Goal: Information Seeking & Learning: Learn about a topic

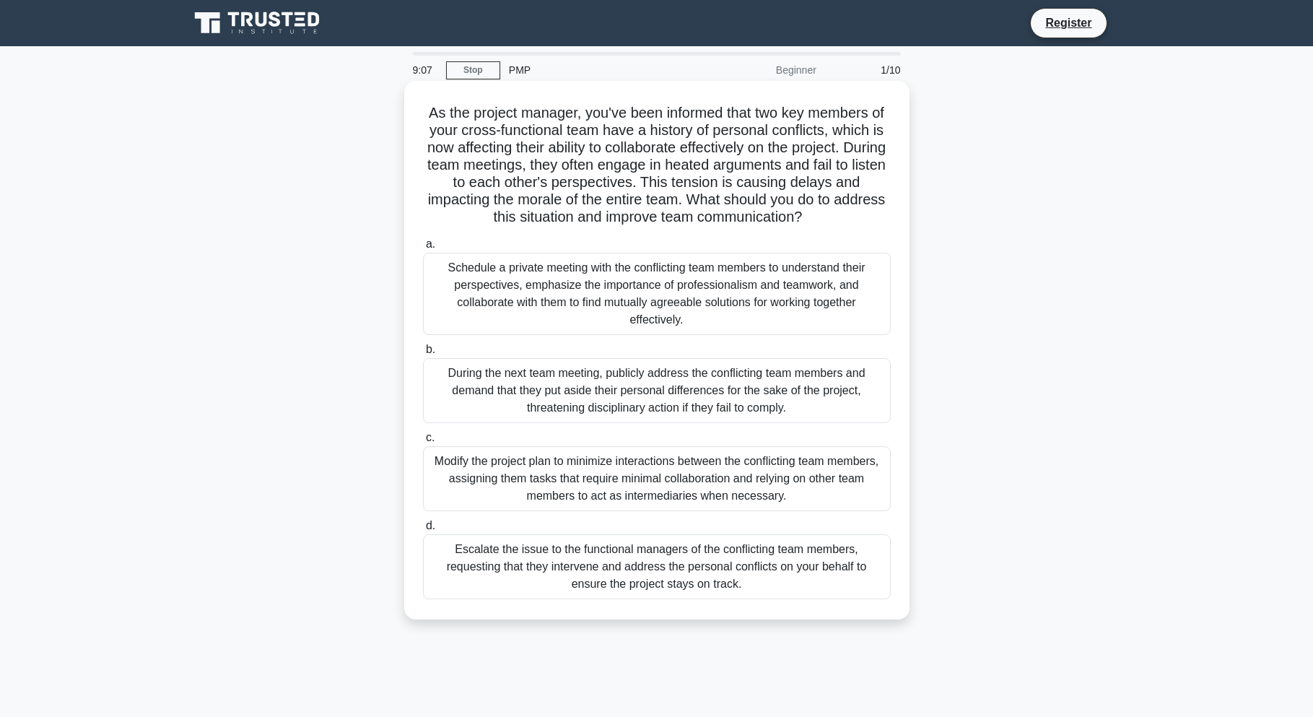
click at [474, 372] on div "During the next team meeting, publicly address the conflicting team members and…" at bounding box center [657, 390] width 468 height 65
click at [423, 354] on input "b. During the next team meeting, publicly address the conflicting team members …" at bounding box center [423, 349] width 0 height 9
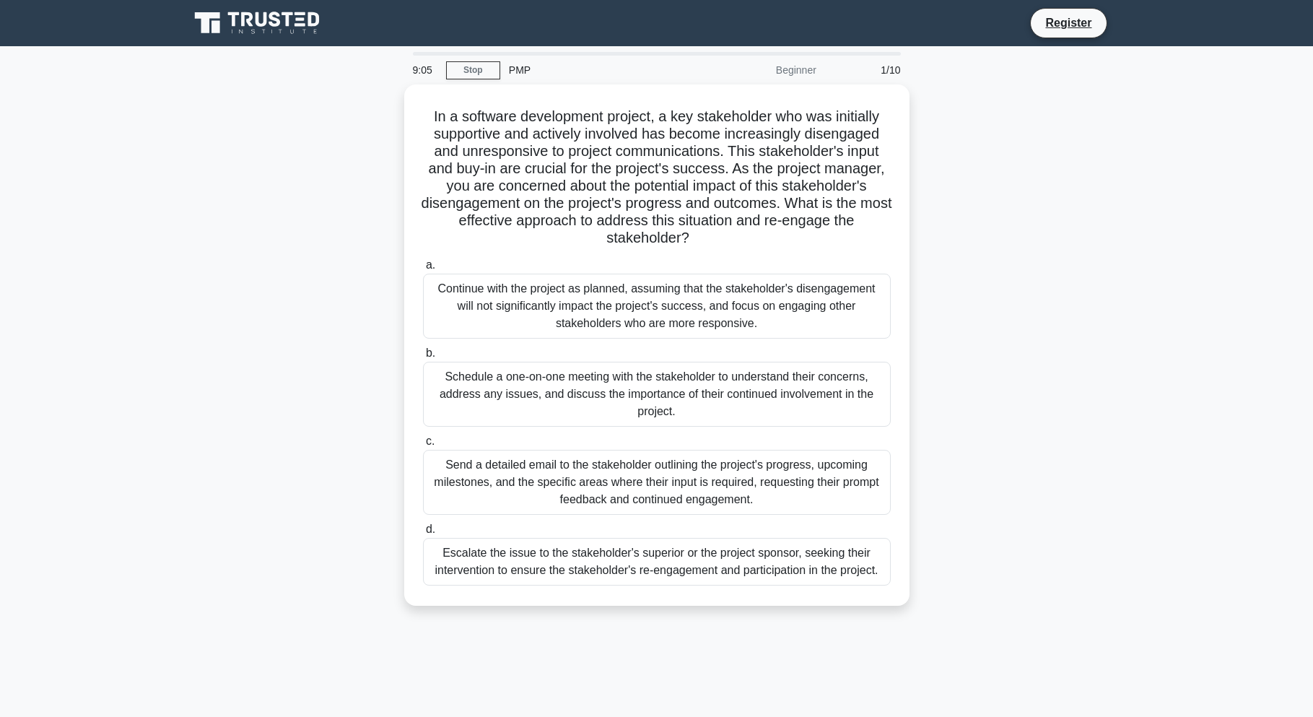
click at [474, 372] on div "Schedule a one-on-one meeting with the stakeholder to understand their concerns…" at bounding box center [657, 394] width 468 height 65
click at [423, 358] on input "b. Schedule a one-on-one meeting with the stakeholder to understand their conce…" at bounding box center [423, 353] width 0 height 9
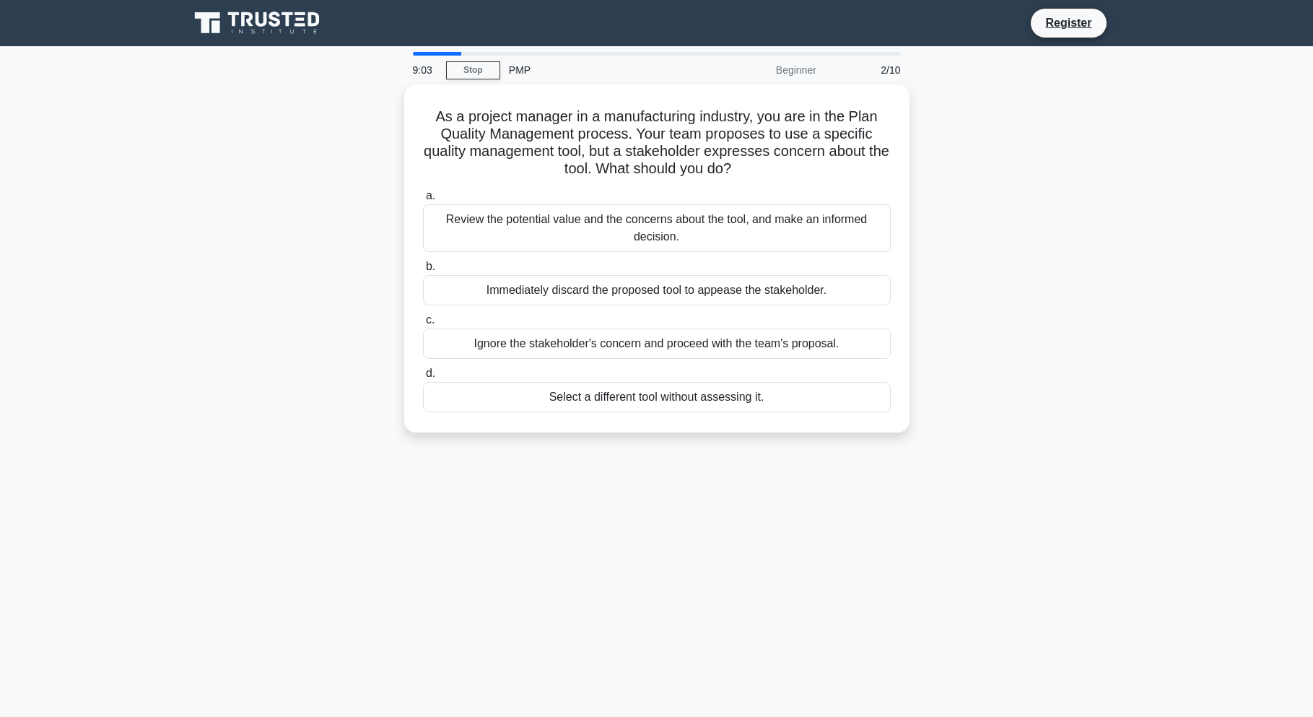
click at [474, 372] on label "d. Select a different tool without assessing it." at bounding box center [657, 388] width 468 height 48
click at [423, 372] on input "d. Select a different tool without assessing it." at bounding box center [423, 373] width 0 height 9
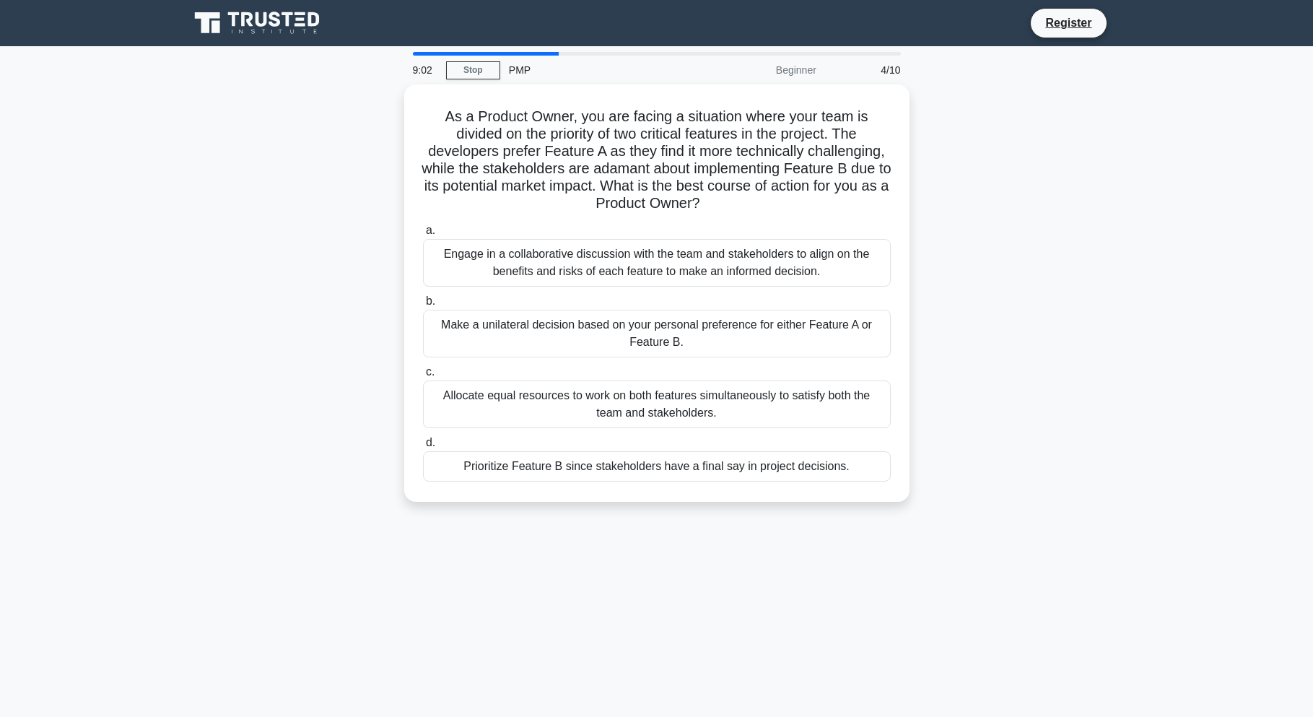
click at [474, 372] on label "c. Allocate equal resources to work on both features simultaneously to satisfy …" at bounding box center [657, 395] width 468 height 65
click at [423, 372] on input "c. Allocate equal resources to work on both features simultaneously to satisfy …" at bounding box center [423, 371] width 0 height 9
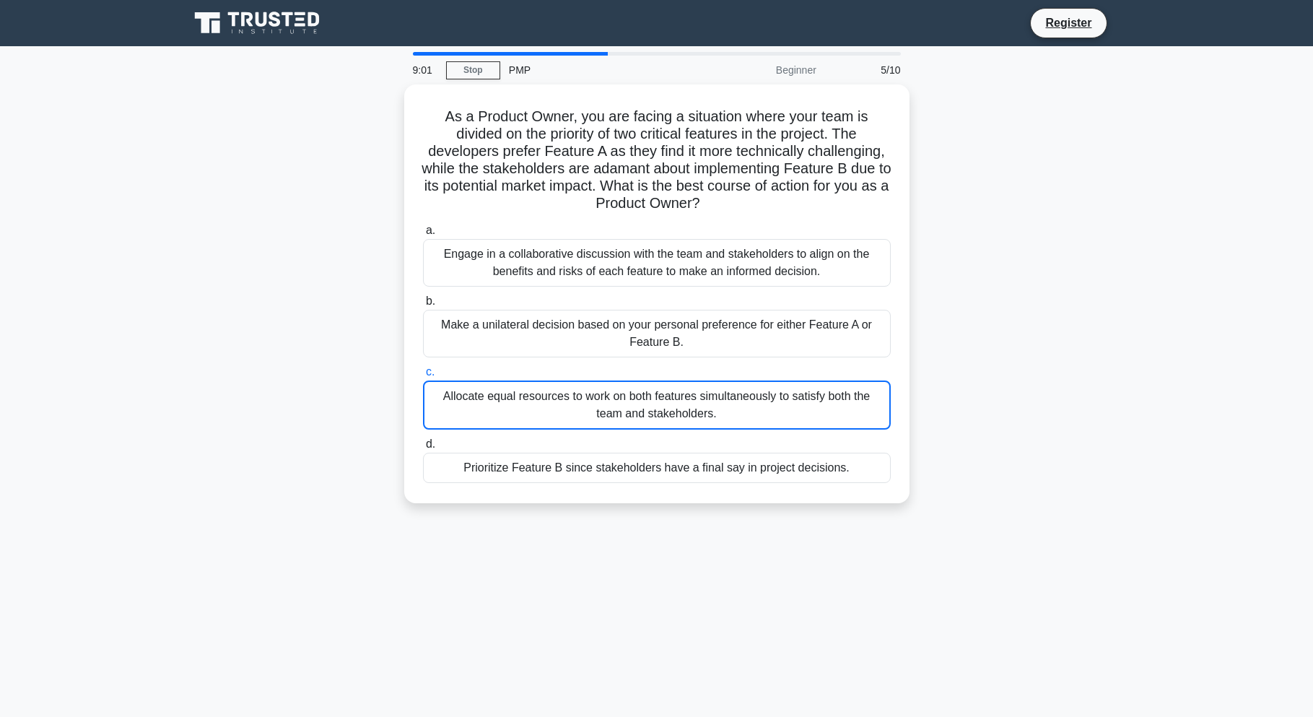
click at [474, 372] on label "c. Allocate equal resources to work on both features simultaneously to satisfy …" at bounding box center [657, 396] width 468 height 66
click at [423, 372] on input "c. Allocate equal resources to work on both features simultaneously to satisfy …" at bounding box center [423, 371] width 0 height 9
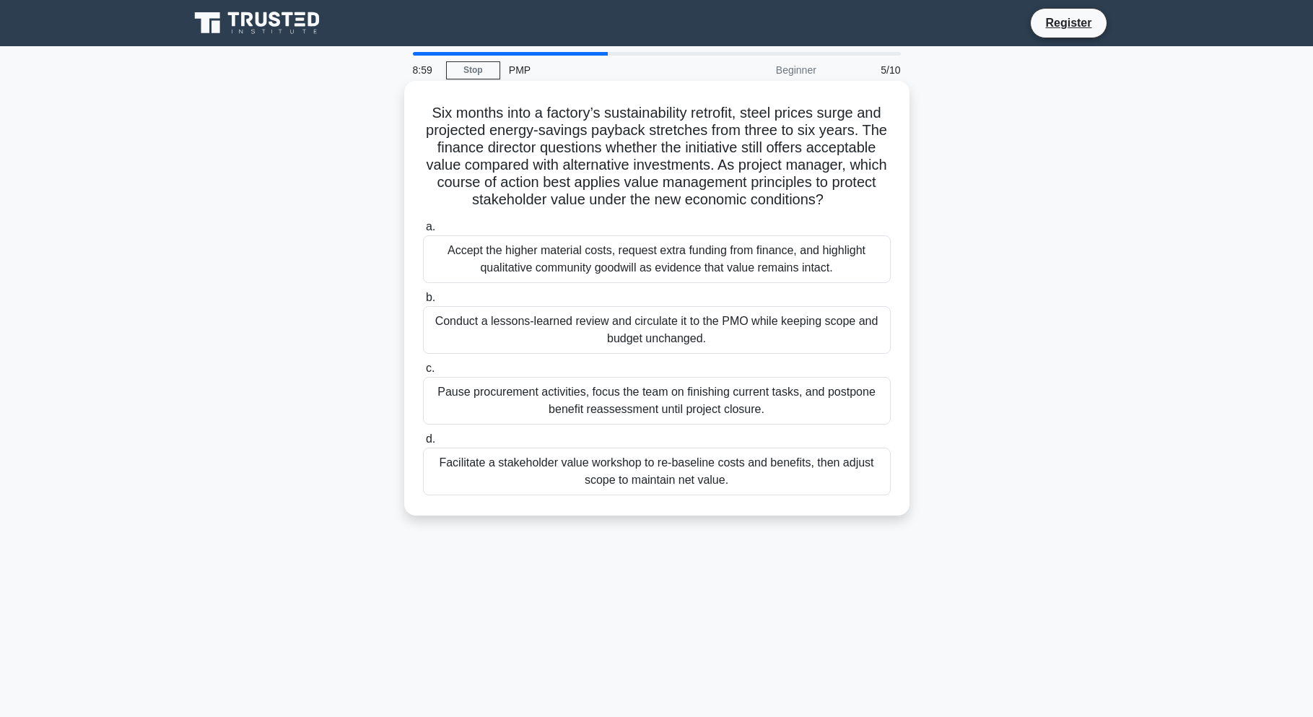
click at [474, 391] on div "Pause procurement activities, focus the team on finishing current tasks, and po…" at bounding box center [657, 401] width 468 height 48
click at [423, 373] on input "c. Pause procurement activities, focus the team on finishing current tasks, and…" at bounding box center [423, 368] width 0 height 9
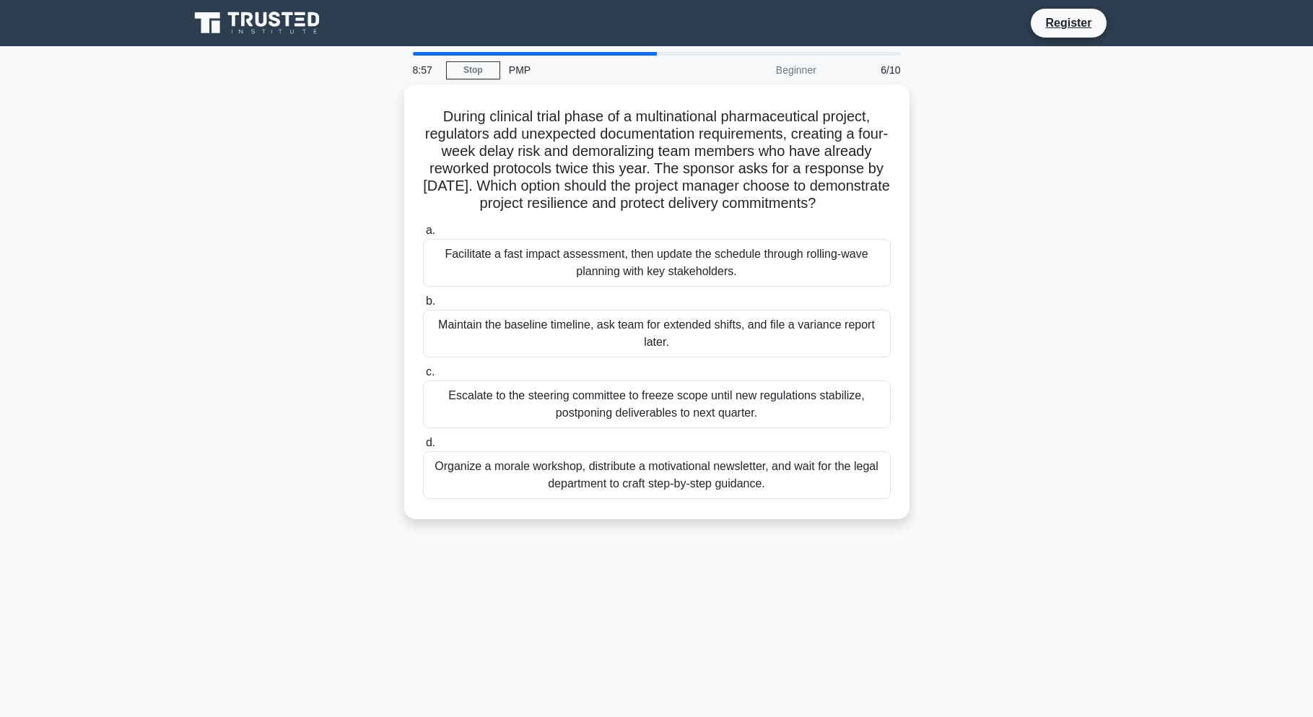
click at [474, 391] on label "c. Escalate to the steering committee to freeze scope until new regulations sta…" at bounding box center [657, 395] width 468 height 65
click at [423, 377] on input "c. Escalate to the steering committee to freeze scope until new regulations sta…" at bounding box center [423, 371] width 0 height 9
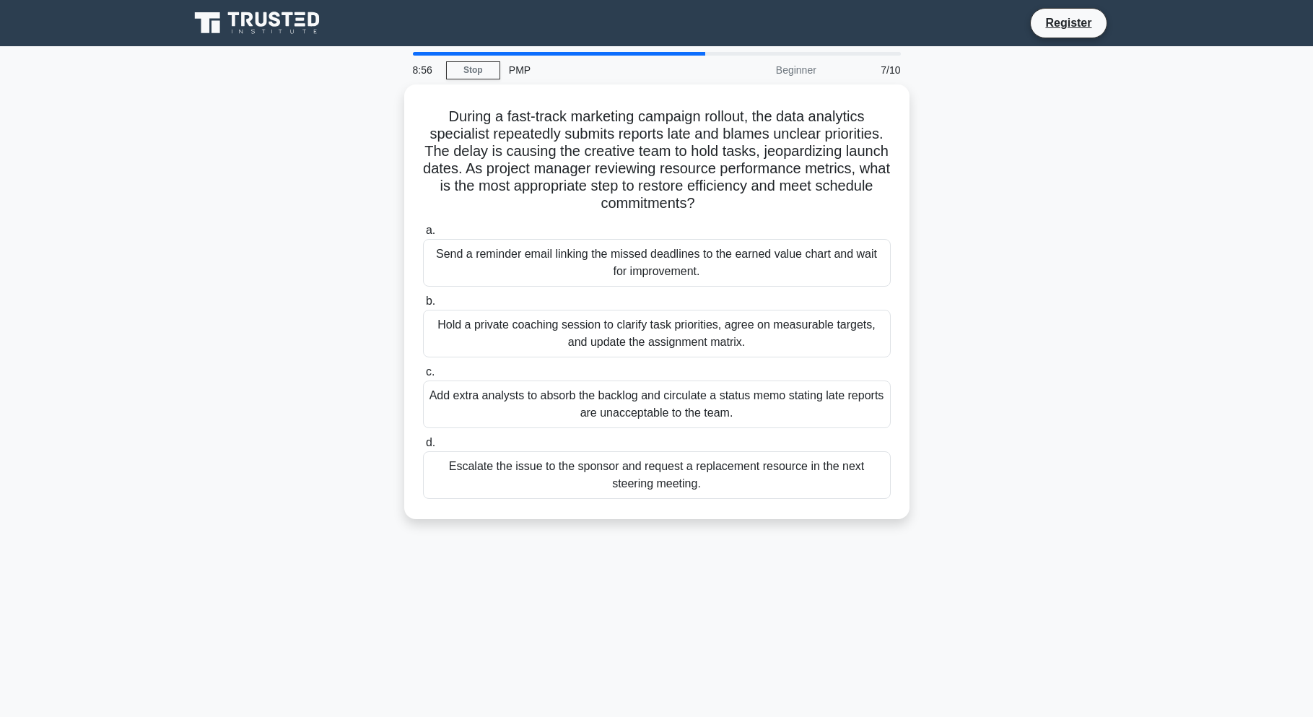
click at [474, 391] on div "Add extra analysts to absorb the backlog and circulate a status memo stating la…" at bounding box center [657, 404] width 468 height 48
click at [423, 377] on input "c. Add extra analysts to absorb the backlog and circulate a status memo stating…" at bounding box center [423, 371] width 0 height 9
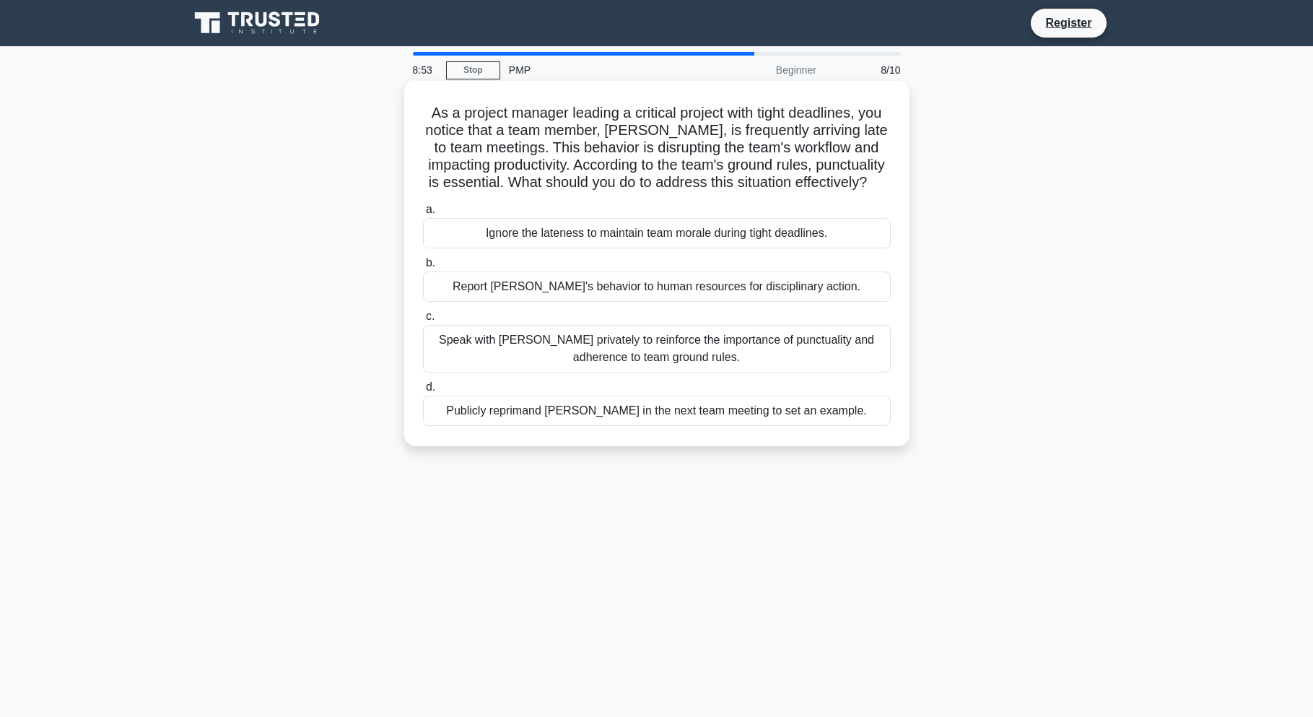
click at [508, 328] on label "c. Speak with Alex privately to reinforce the importance of punctuality and adh…" at bounding box center [657, 339] width 468 height 65
click at [423, 321] on input "c. Speak with Alex privately to reinforce the importance of punctuality and adh…" at bounding box center [423, 316] width 0 height 9
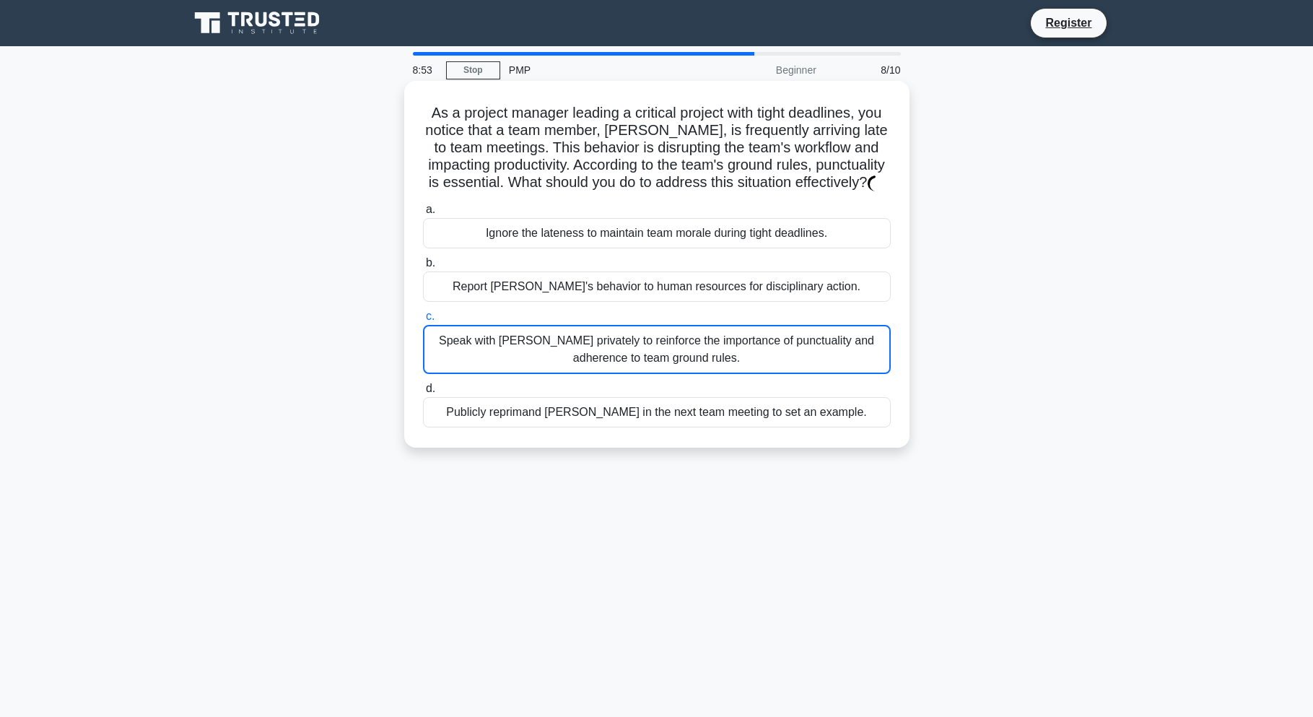
click at [530, 302] on div "Report Alex's behavior to human resources for disciplinary action." at bounding box center [657, 286] width 468 height 30
click at [423, 268] on input "b. Report Alex's behavior to human resources for disciplinary action." at bounding box center [423, 262] width 0 height 9
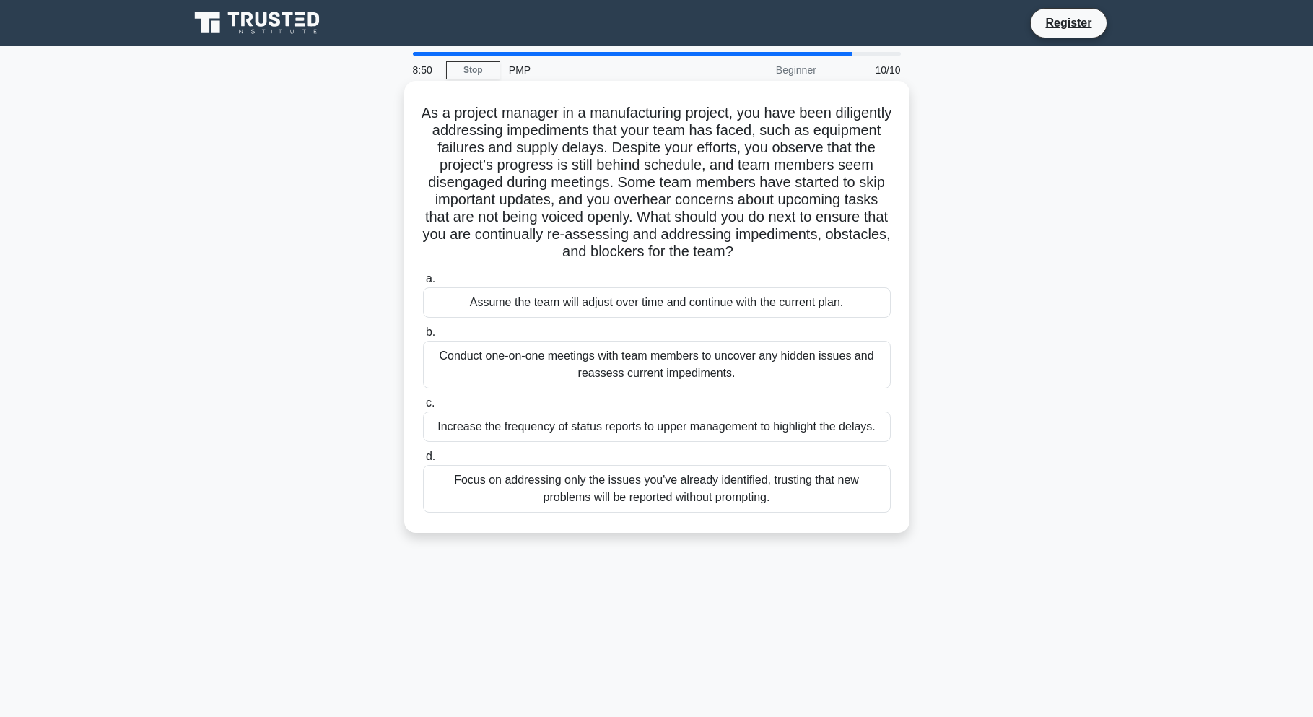
click at [518, 364] on div "Conduct one-on-one meetings with team members to uncover any hidden issues and …" at bounding box center [657, 365] width 468 height 48
click at [423, 337] on input "b. Conduct one-on-one meetings with team members to uncover any hidden issues a…" at bounding box center [423, 332] width 0 height 9
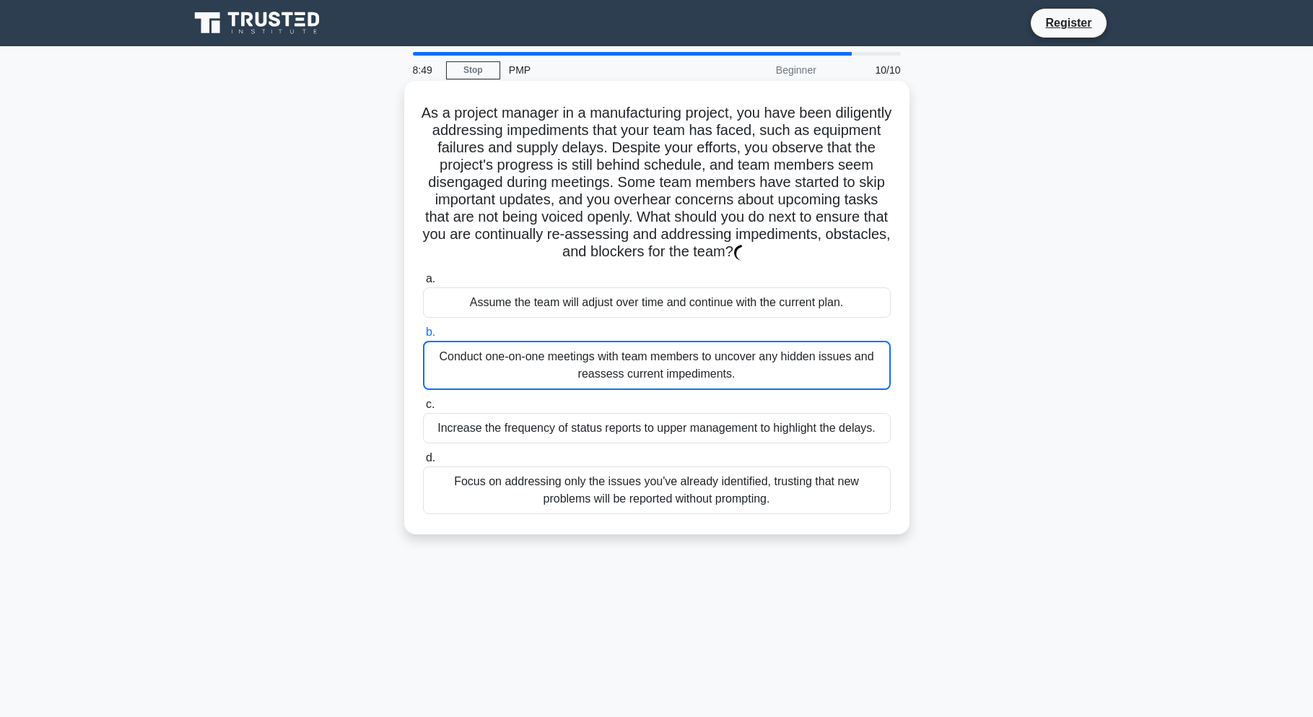
click at [518, 364] on div "Conduct one-on-one meetings with team members to uncover any hidden issues and …" at bounding box center [657, 365] width 468 height 49
click at [423, 337] on input "b. Conduct one-on-one meetings with team members to uncover any hidden issues a…" at bounding box center [423, 332] width 0 height 9
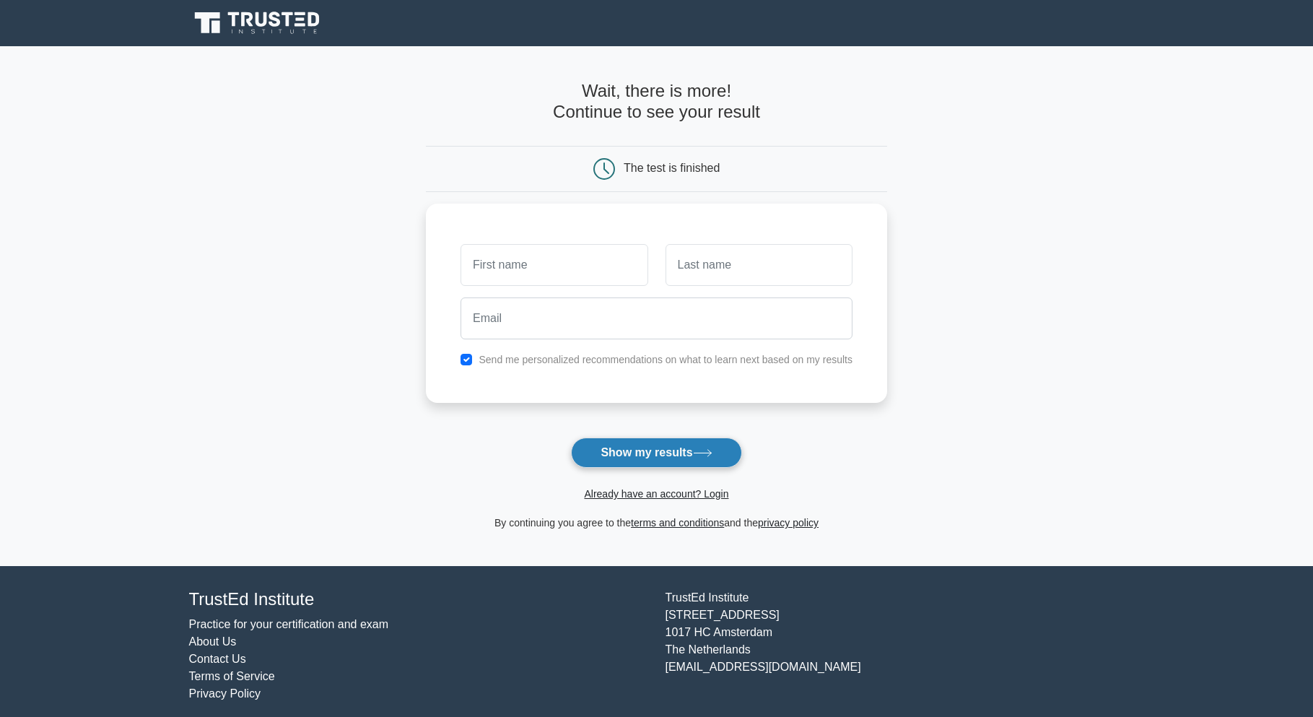
click at [629, 455] on button "Show my results" at bounding box center [656, 452] width 170 height 30
click at [526, 274] on input "text" at bounding box center [553, 261] width 187 height 42
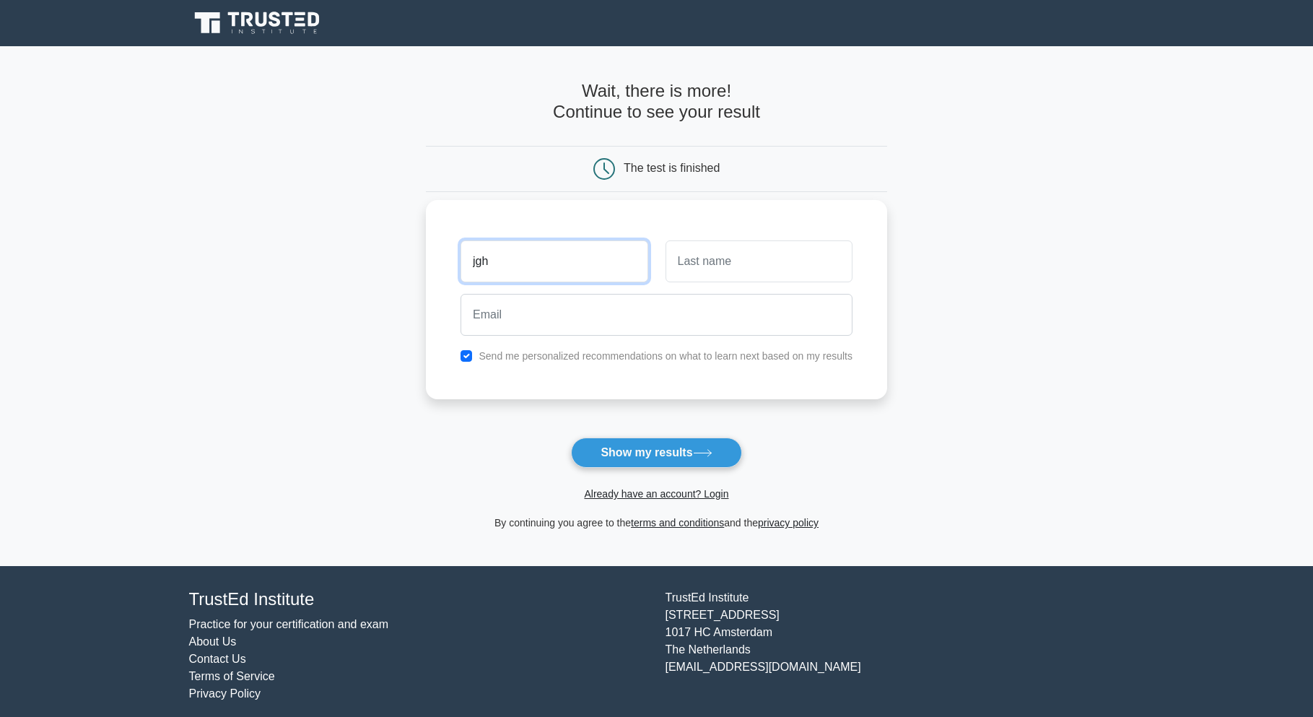
type input "jgh"
click at [759, 266] on input "text" at bounding box center [758, 261] width 187 height 42
type input "hgfj"
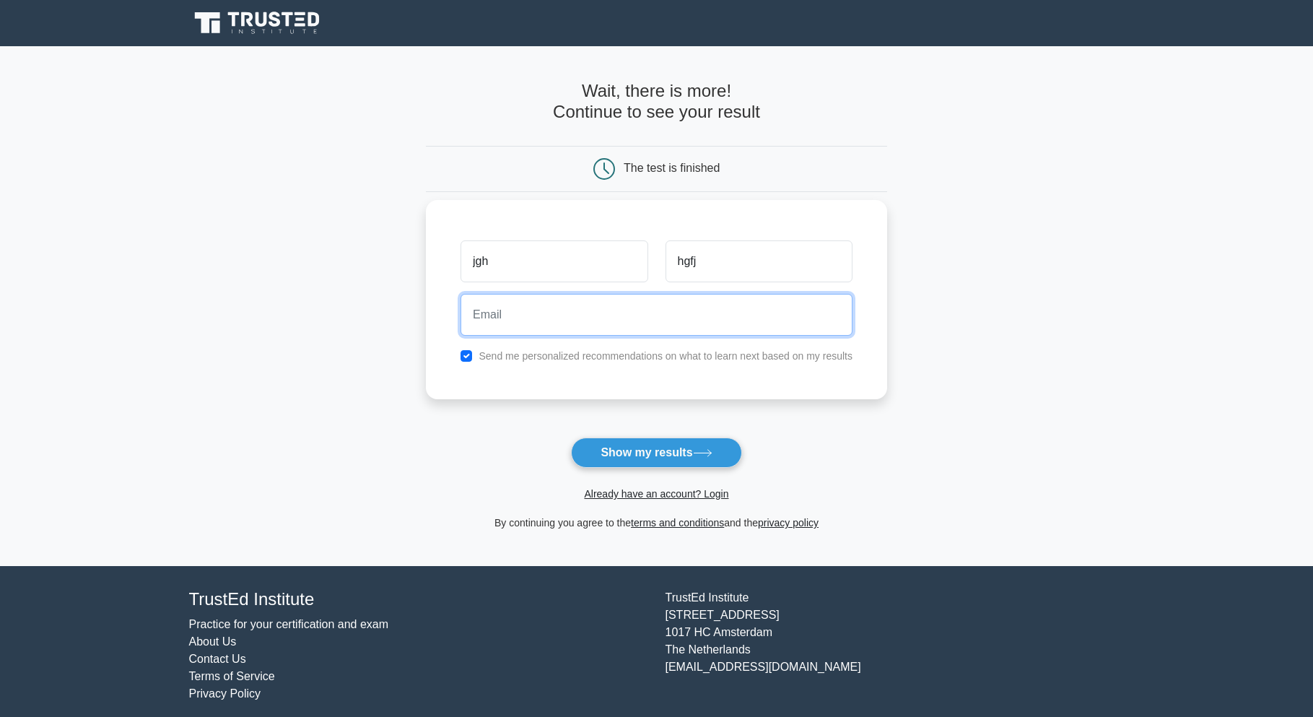
click at [643, 328] on input "email" at bounding box center [656, 315] width 392 height 42
type input "hjghh@gmai.com"
click at [571, 437] on button "Show my results" at bounding box center [656, 452] width 170 height 30
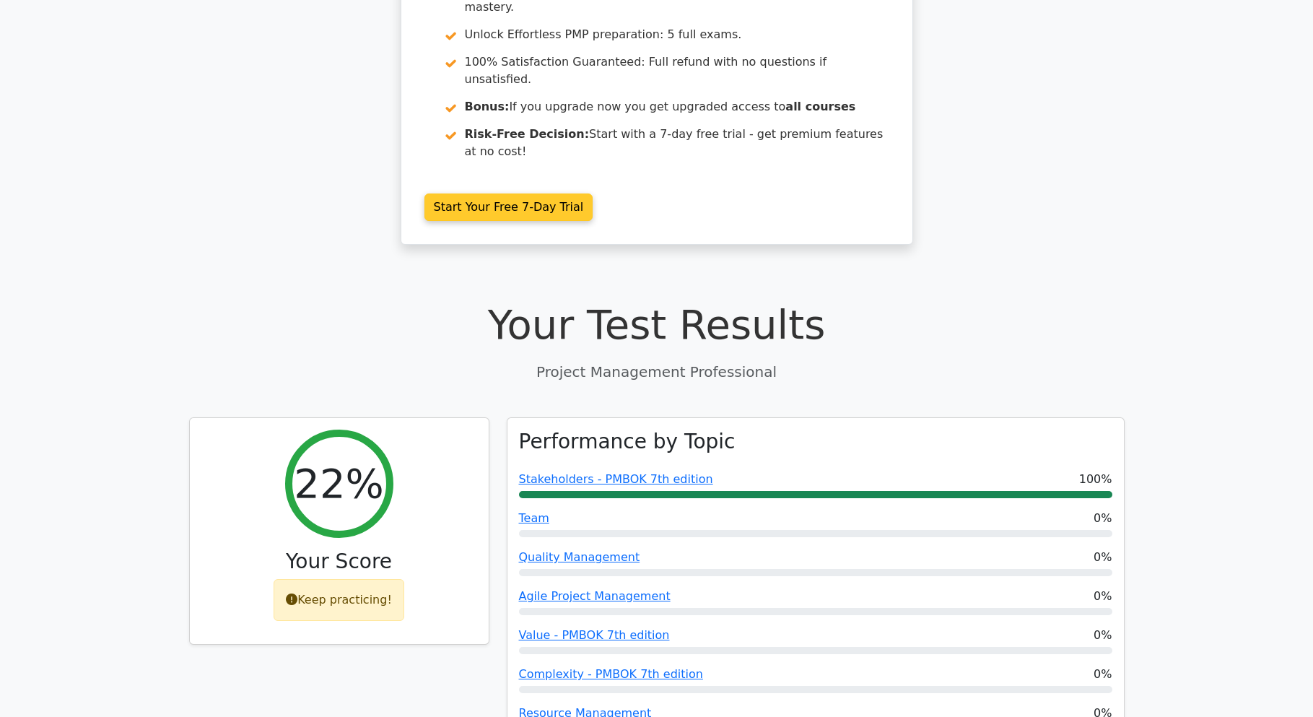
scroll to position [433, 0]
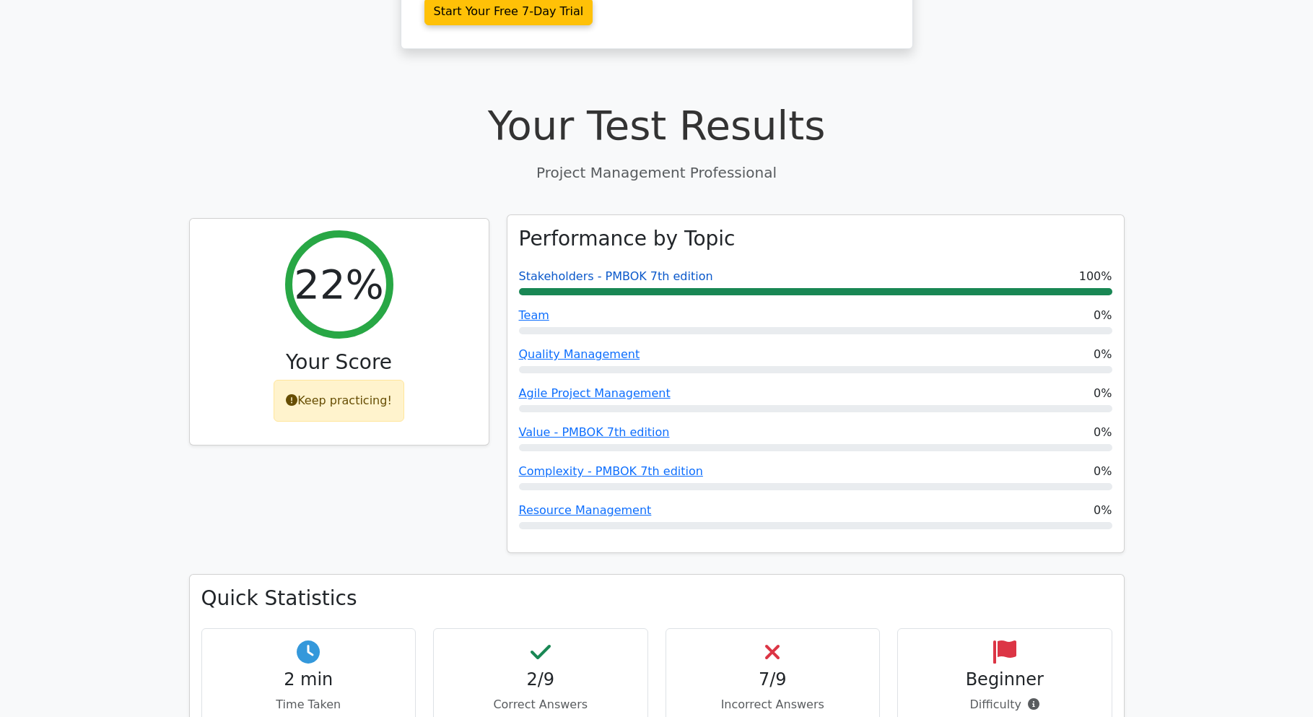
click at [636, 269] on link "Stakeholders - PMBOK 7th edition" at bounding box center [616, 276] width 194 height 14
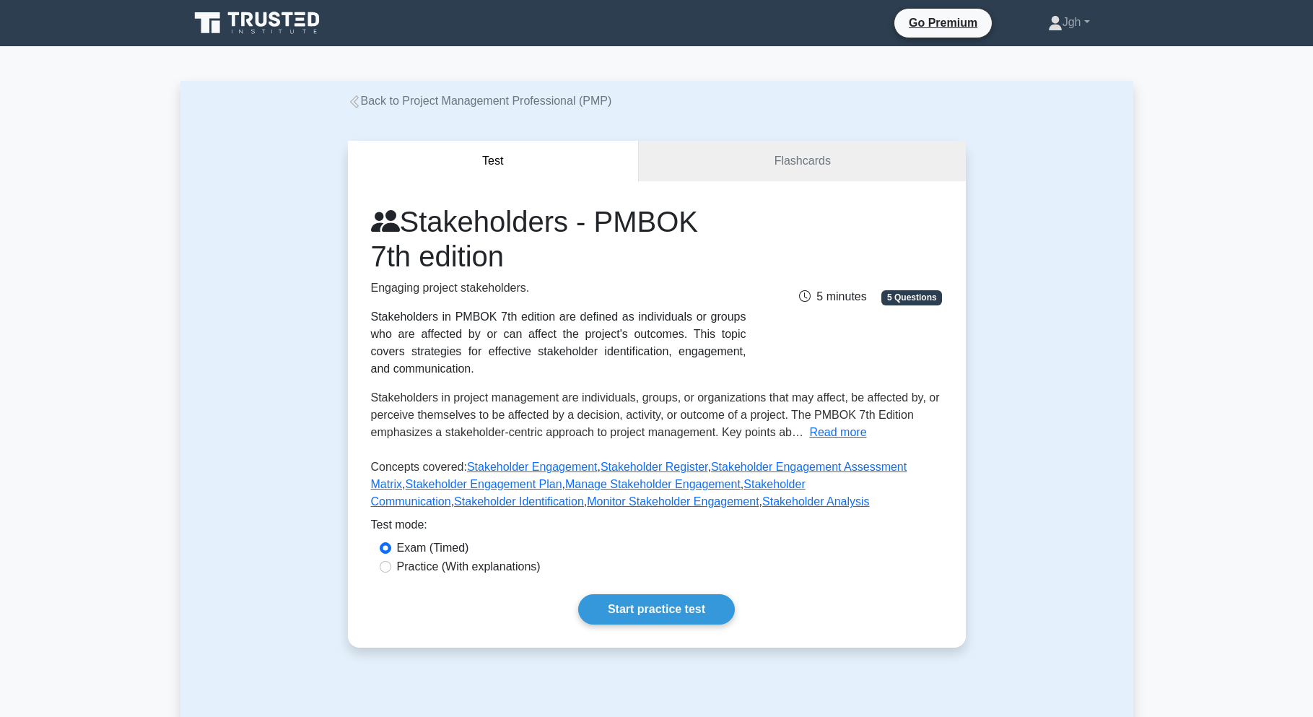
click at [437, 560] on label "Practice (With explanations)" at bounding box center [469, 566] width 144 height 17
click at [391, 561] on input "Practice (With explanations)" at bounding box center [386, 567] width 12 height 12
radio input "true"
click at [707, 619] on link "Start practice test" at bounding box center [656, 609] width 157 height 30
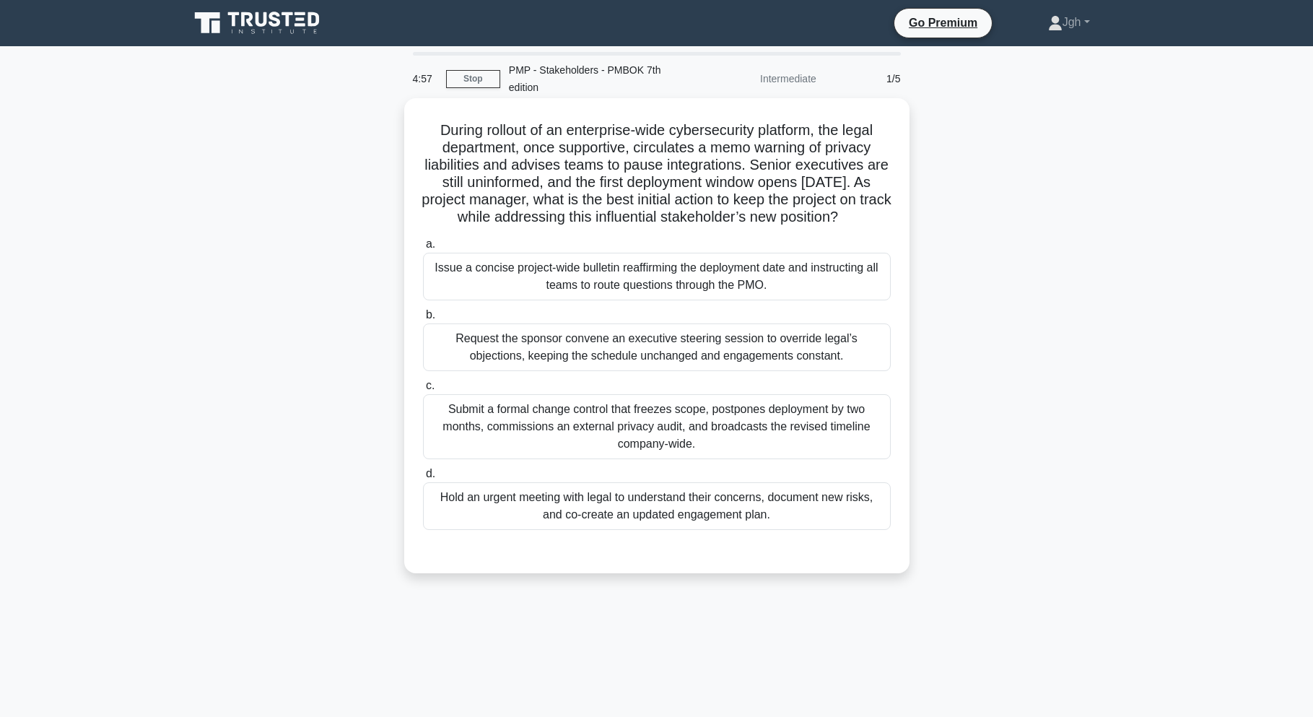
click at [661, 299] on div "Issue a concise project-wide bulletin reaffirming the deployment date and instr…" at bounding box center [657, 277] width 468 height 48
click at [423, 249] on input "a. Issue a concise project-wide bulletin reaffirming the deployment date and in…" at bounding box center [423, 244] width 0 height 9
